Goal: Task Accomplishment & Management: Manage account settings

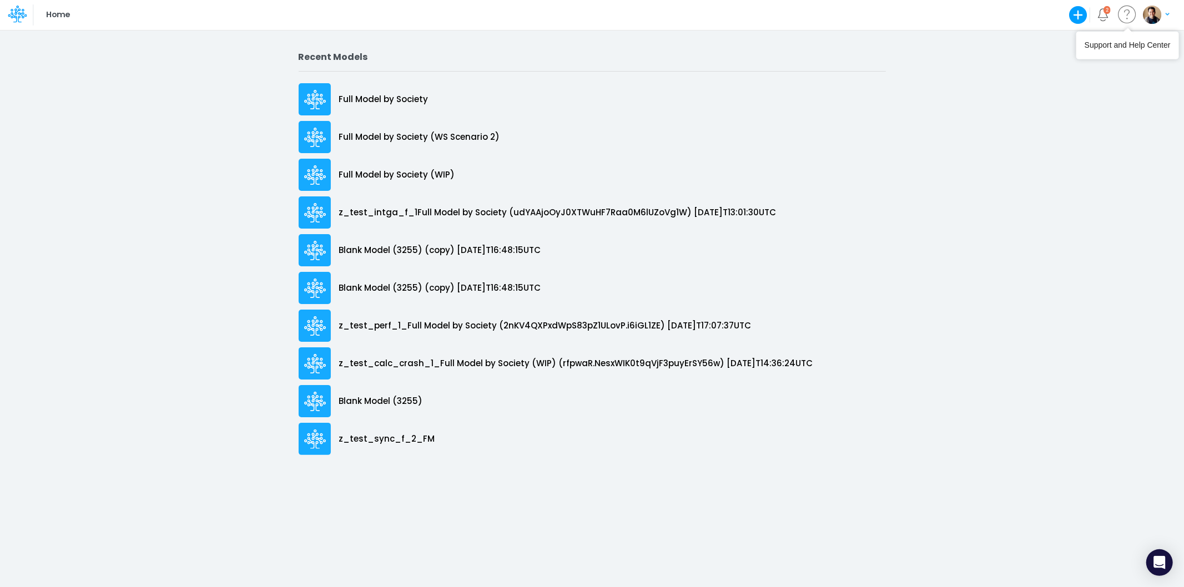
click at [1144, 14] on img "button" at bounding box center [1151, 15] width 18 height 18
click at [1101, 63] on button "Log out" at bounding box center [1110, 65] width 119 height 17
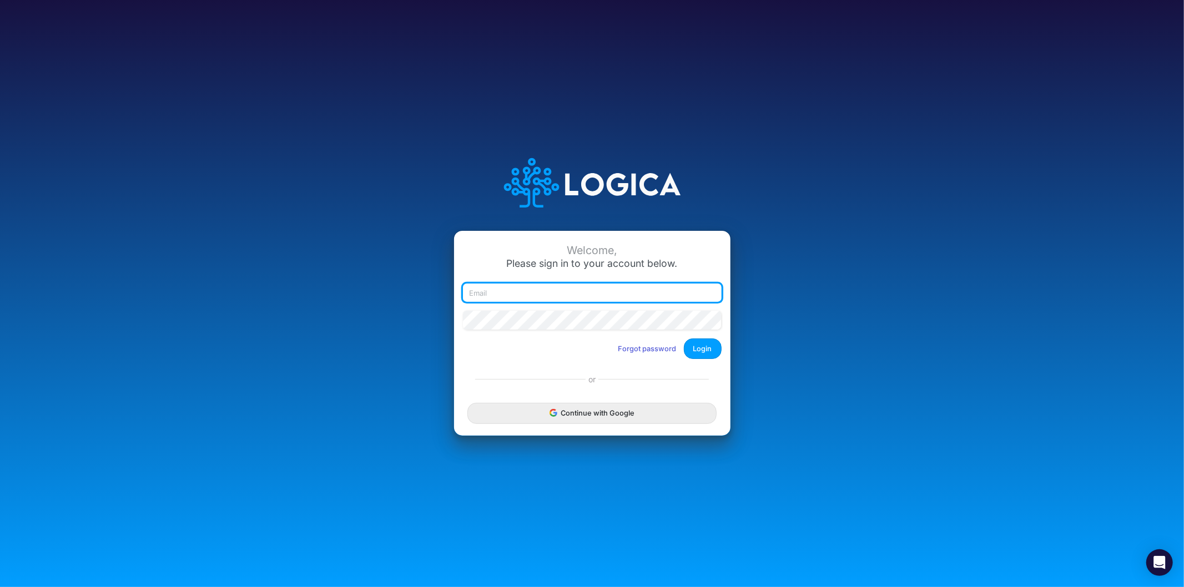
type input "leandro.castro+dm@logica.cloud"
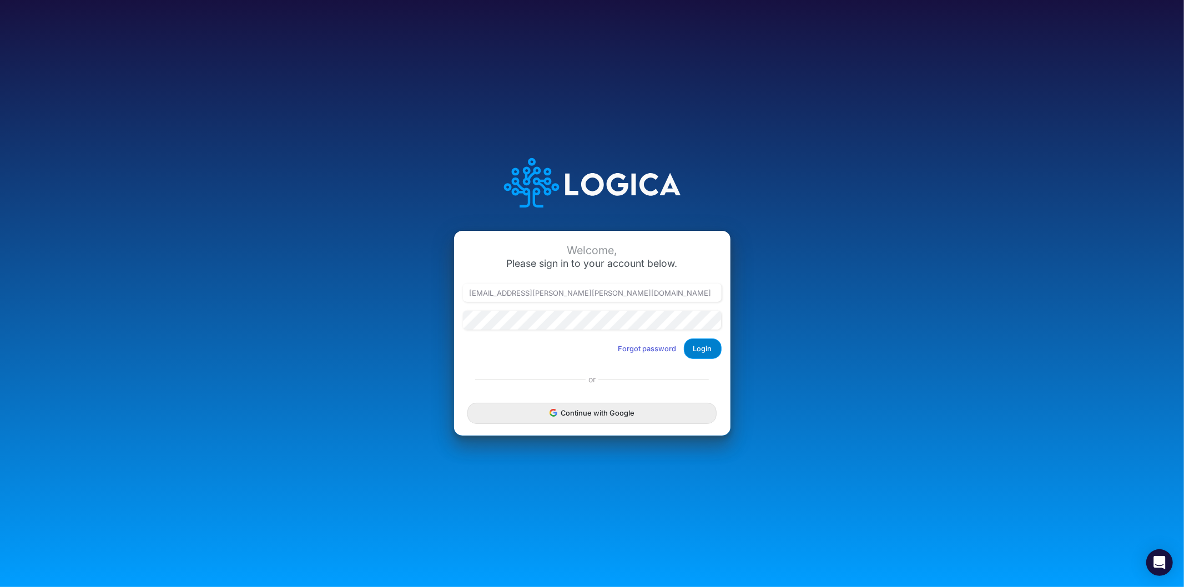
click at [704, 351] on button "Login" at bounding box center [703, 348] width 38 height 21
